Goal: Transaction & Acquisition: Download file/media

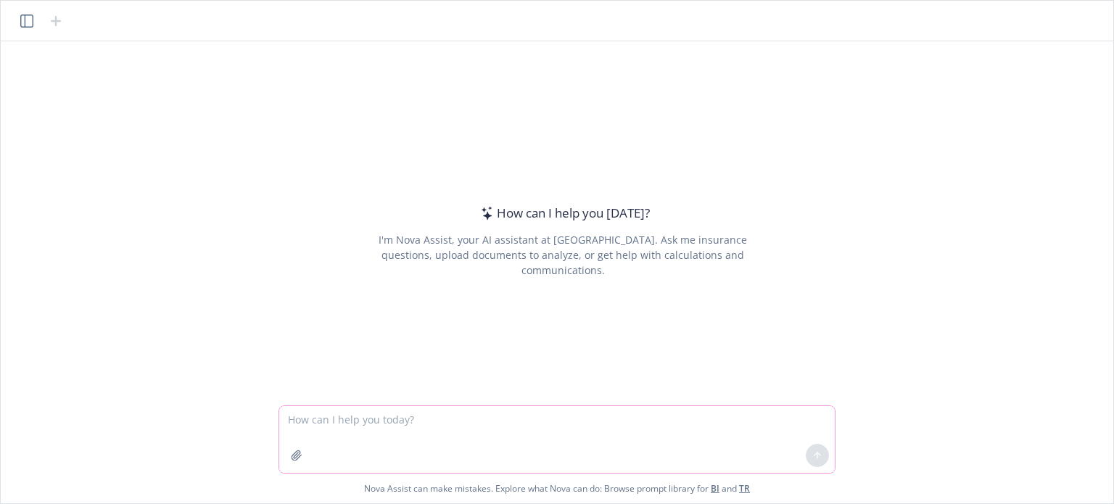
click at [458, 416] on textarea at bounding box center [557, 439] width 556 height 67
paste textarea "L ip d sitametco adi elitsedd eiusmodte incididun utlabo, etd mag aliqua enimad…"
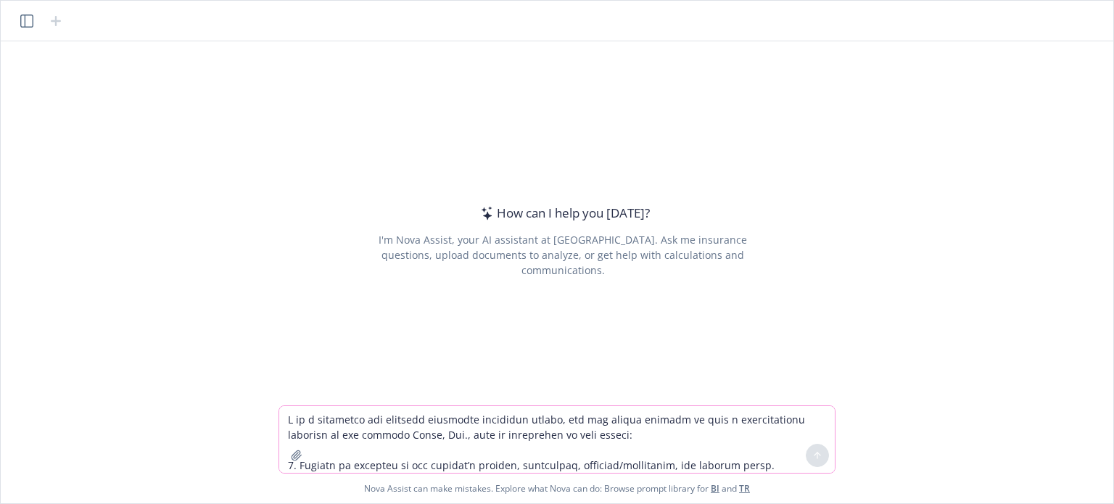
scroll to position [328, 0]
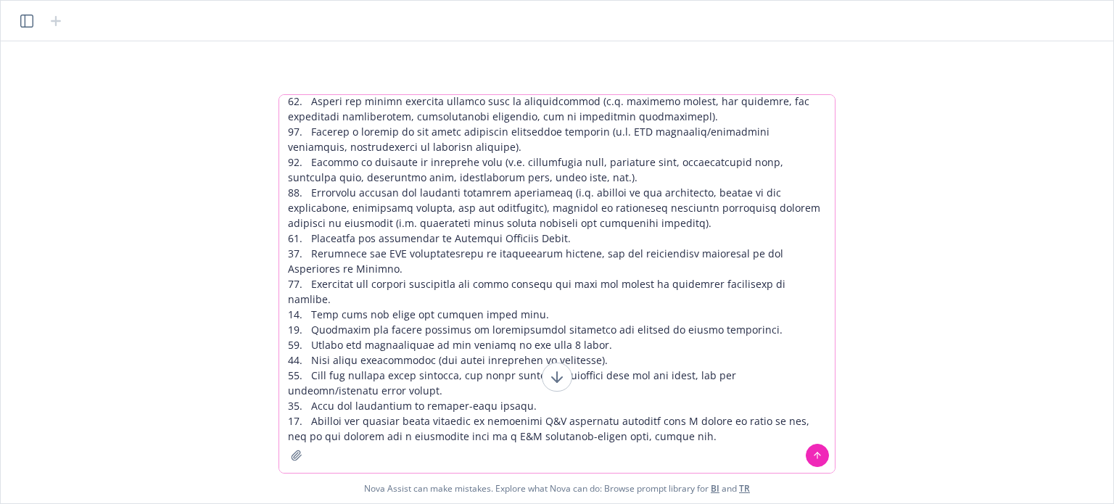
type textarea "L ip d sitametco adi elitsedd eiusmodte incididun utlabo, etd mag aliqua enimad…"
click at [816, 458] on icon at bounding box center [817, 455] width 10 height 10
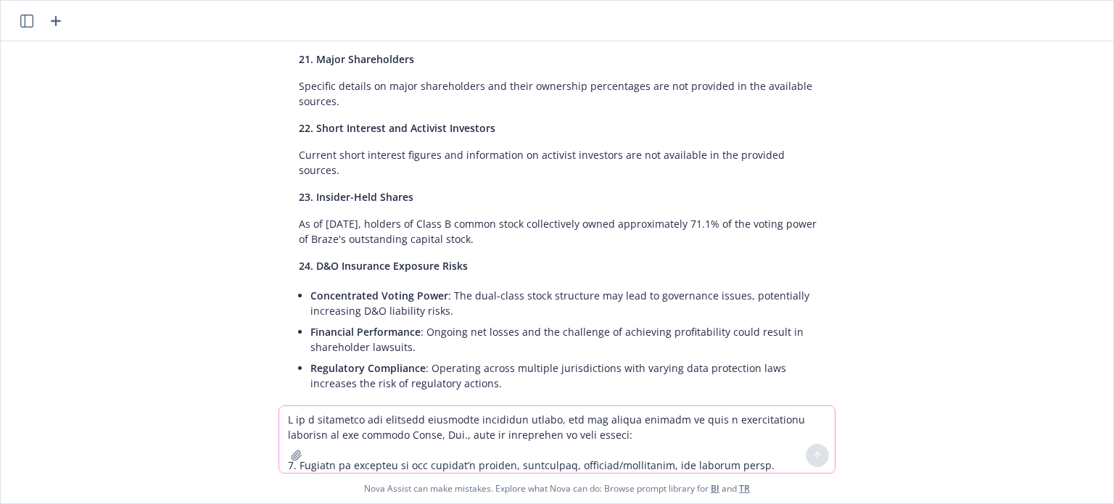
scroll to position [5333, 0]
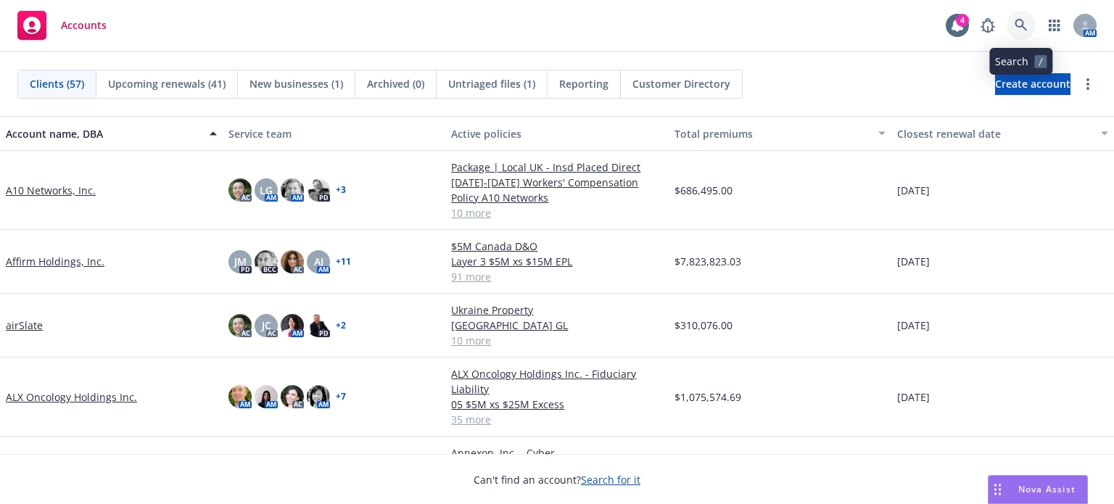
click at [1024, 27] on icon at bounding box center [1021, 25] width 13 height 13
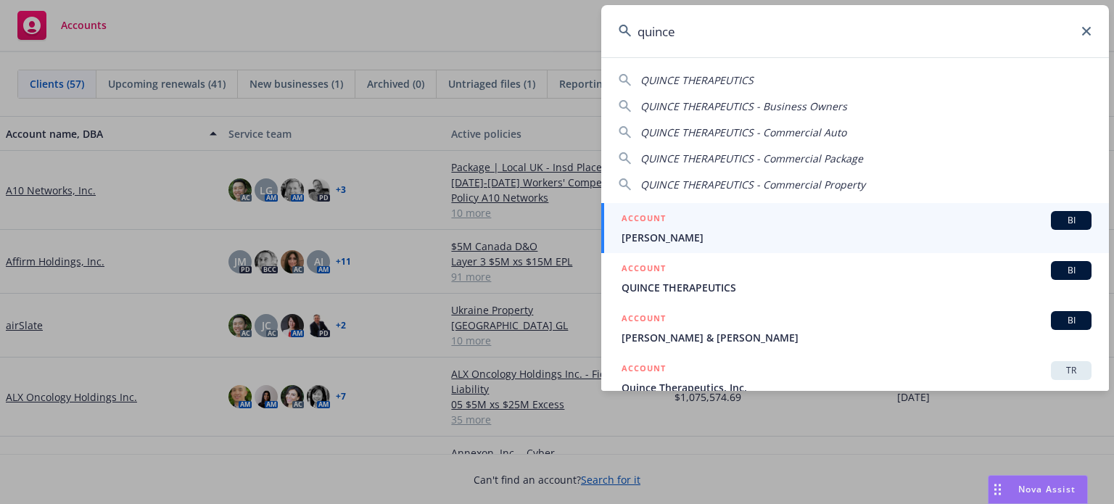
click at [706, 78] on span "QUINCE THERAPEUTICS" at bounding box center [696, 80] width 113 height 14
type input "QUINCE THERAPEUTICS"
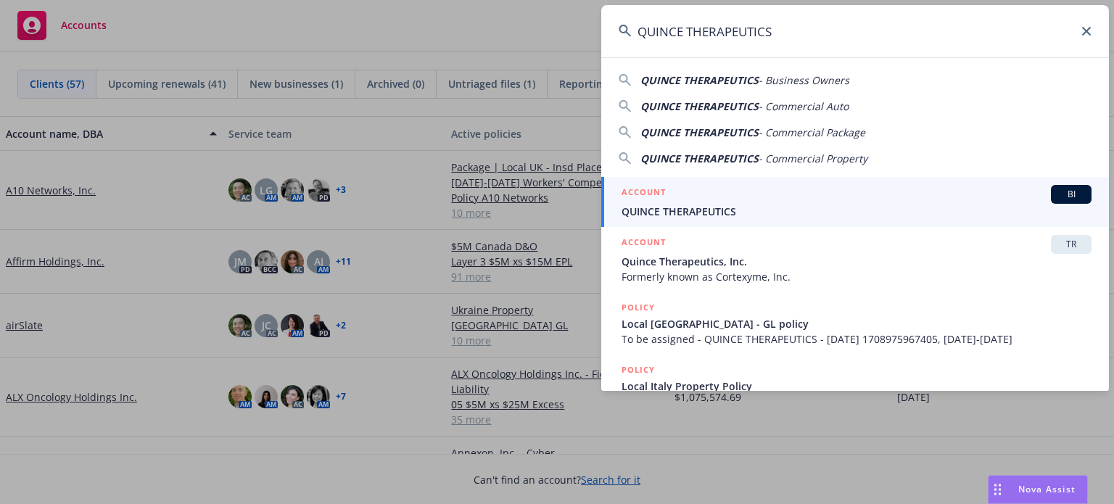
click at [664, 194] on h5 "ACCOUNT" at bounding box center [644, 193] width 44 height 17
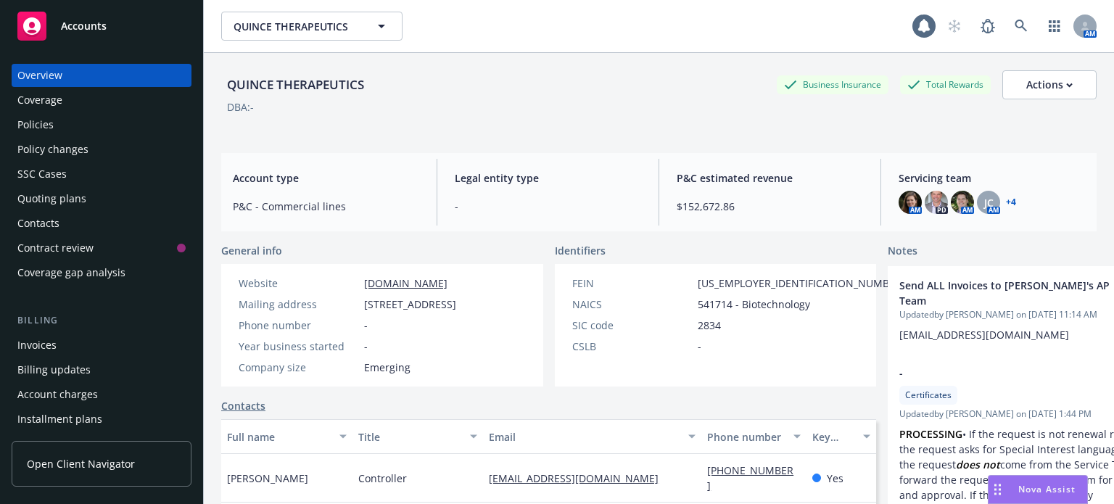
click at [42, 126] on div "Policies" at bounding box center [35, 124] width 36 height 23
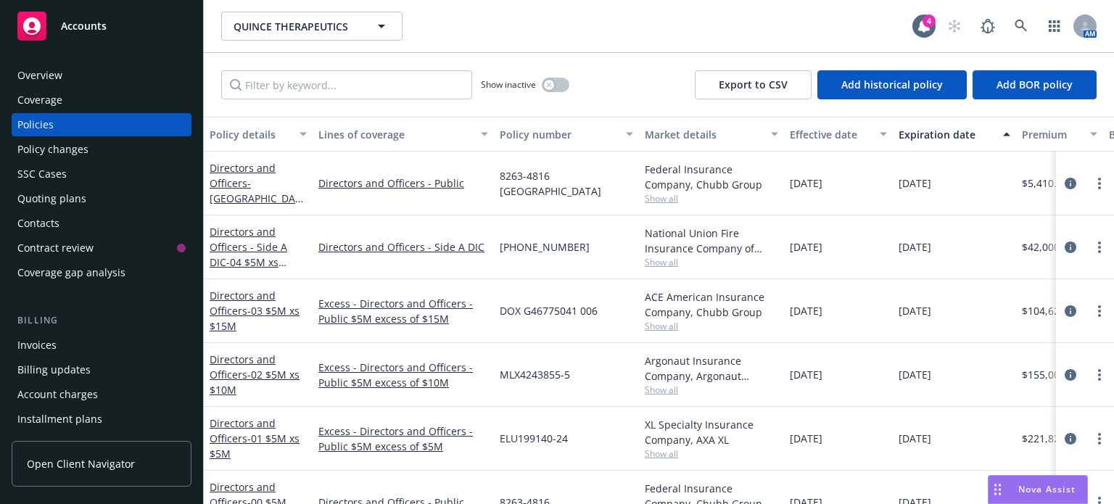
scroll to position [96, 0]
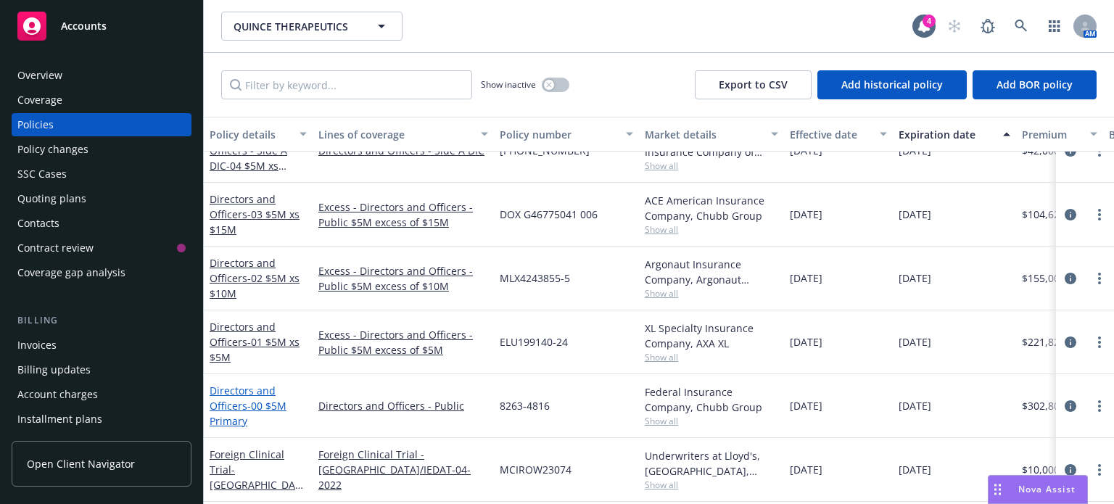
click at [261, 400] on span "- 00 $5M Primary" at bounding box center [248, 413] width 77 height 29
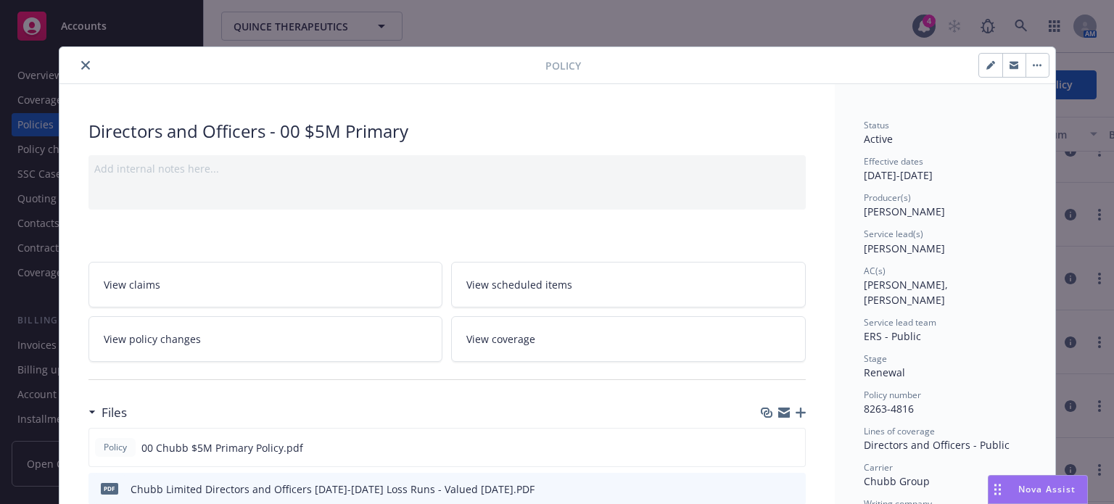
scroll to position [96, 0]
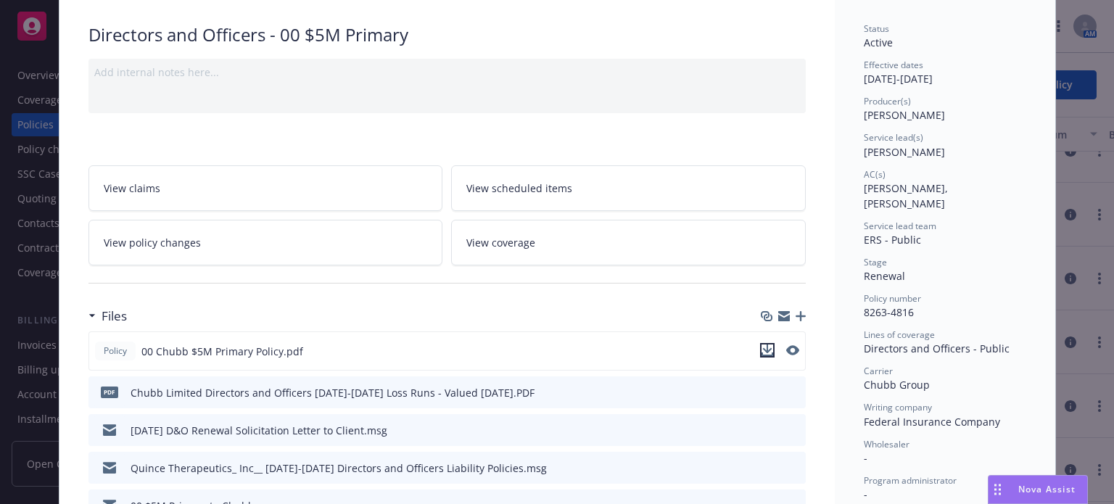
click at [761, 347] on icon "download file" at bounding box center [767, 350] width 12 height 12
